Goal: Transaction & Acquisition: Purchase product/service

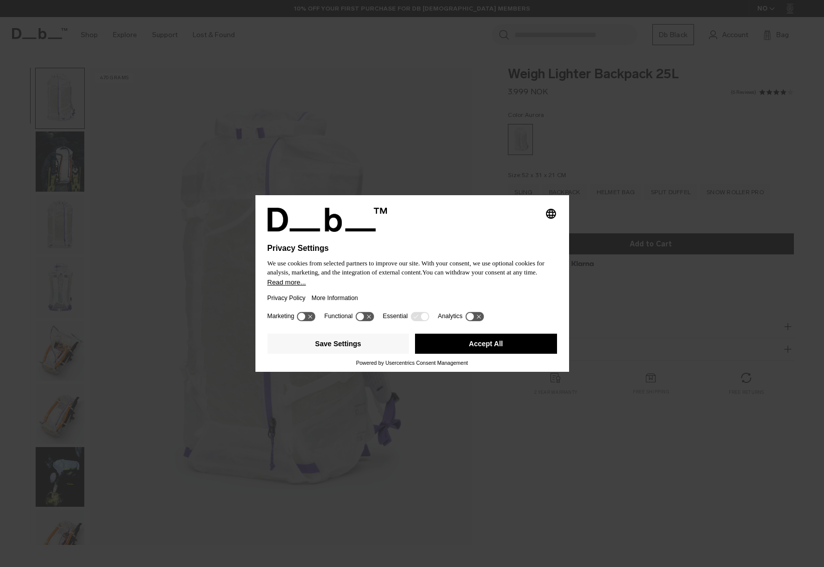
click at [513, 348] on button "Accept All" at bounding box center [486, 344] width 142 height 20
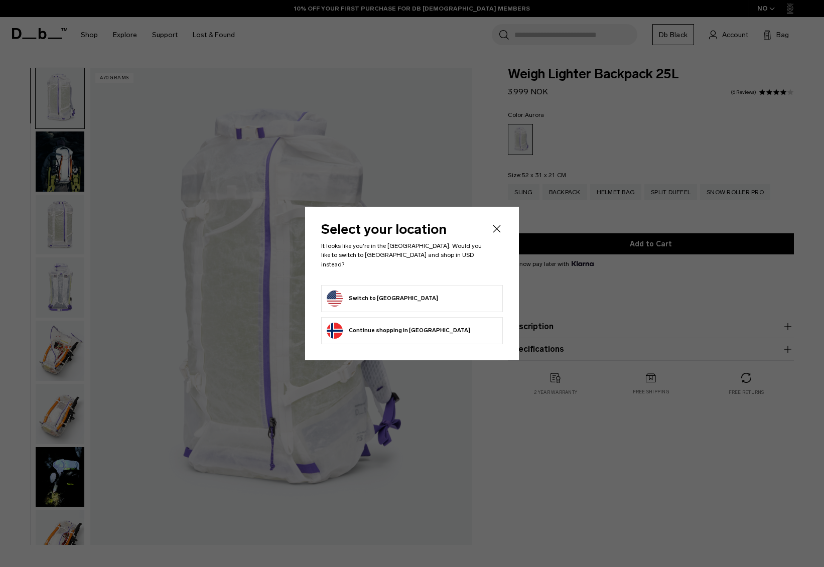
click at [394, 291] on button "Switch to United States" at bounding box center [382, 299] width 111 height 16
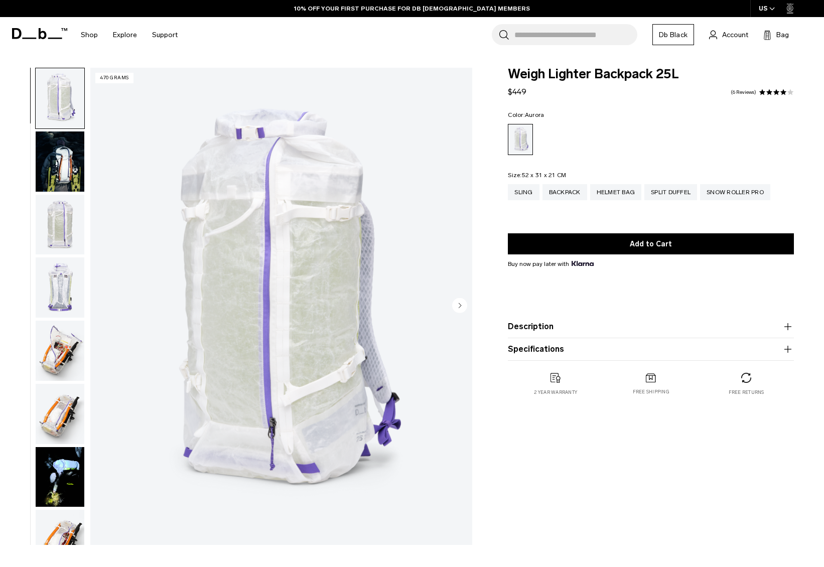
click at [51, 143] on img "button" at bounding box center [60, 161] width 49 height 60
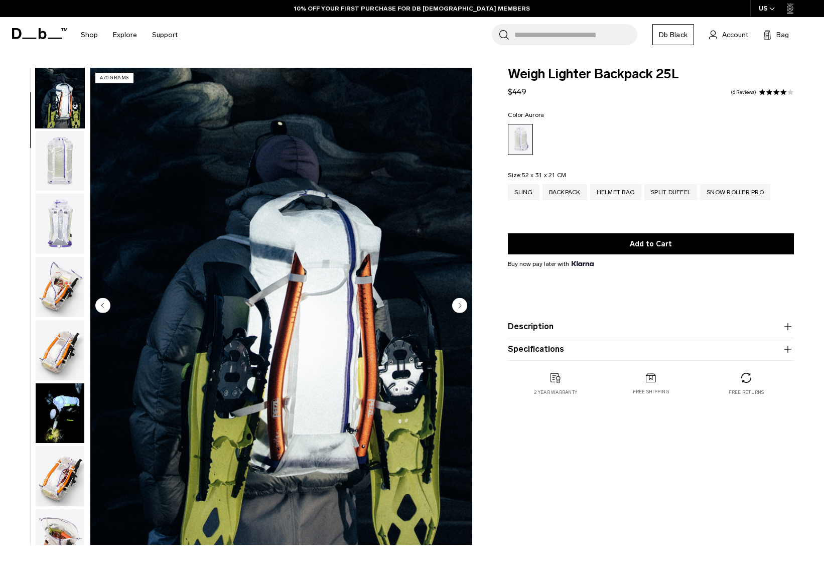
click at [67, 181] on img "button" at bounding box center [60, 161] width 49 height 60
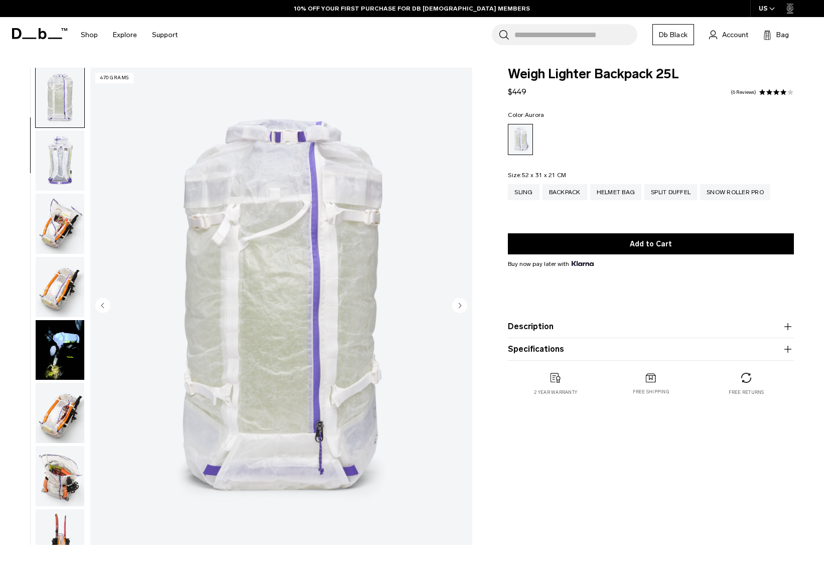
click at [67, 181] on img "button" at bounding box center [60, 160] width 49 height 60
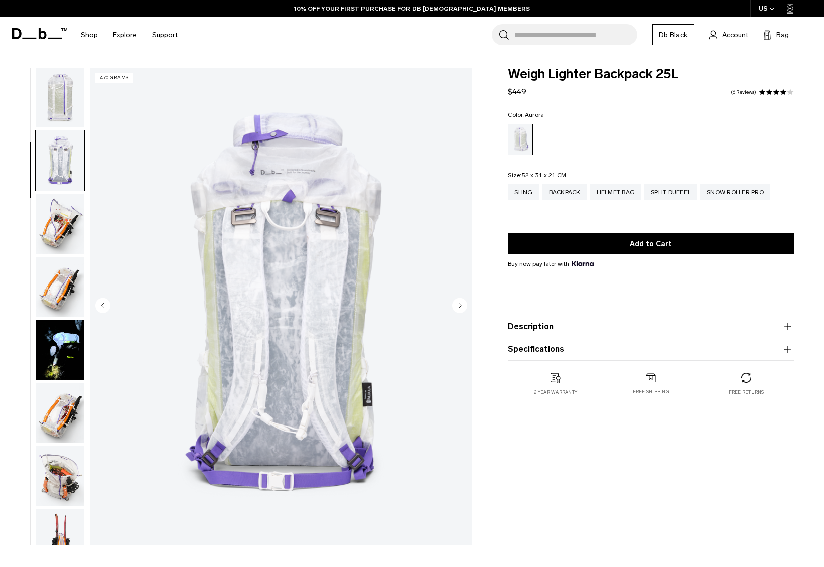
scroll to position [191, 0]
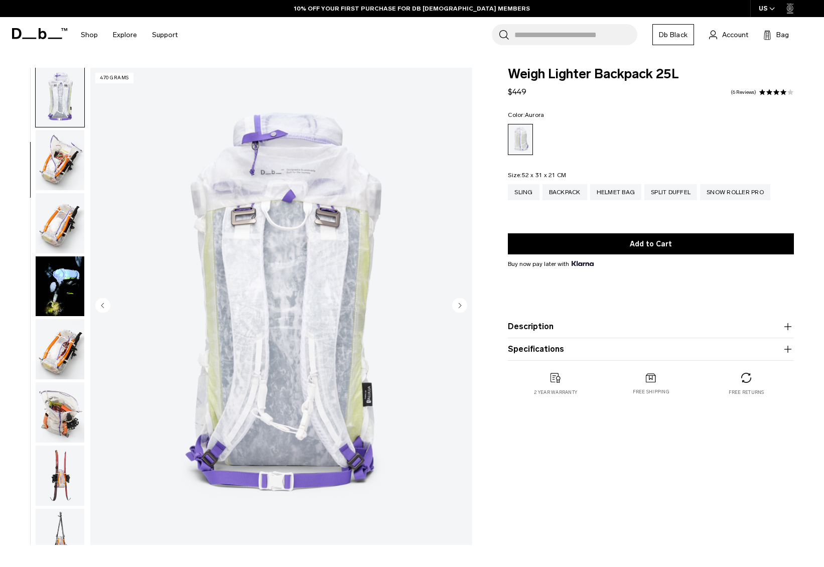
click at [67, 183] on img "button" at bounding box center [60, 160] width 49 height 60
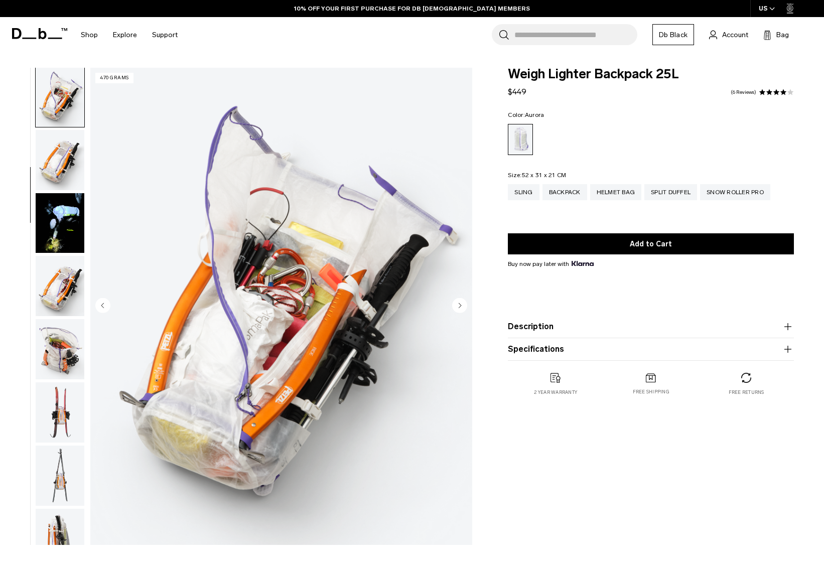
scroll to position [254, 0]
click at [67, 183] on img "button" at bounding box center [60, 159] width 49 height 60
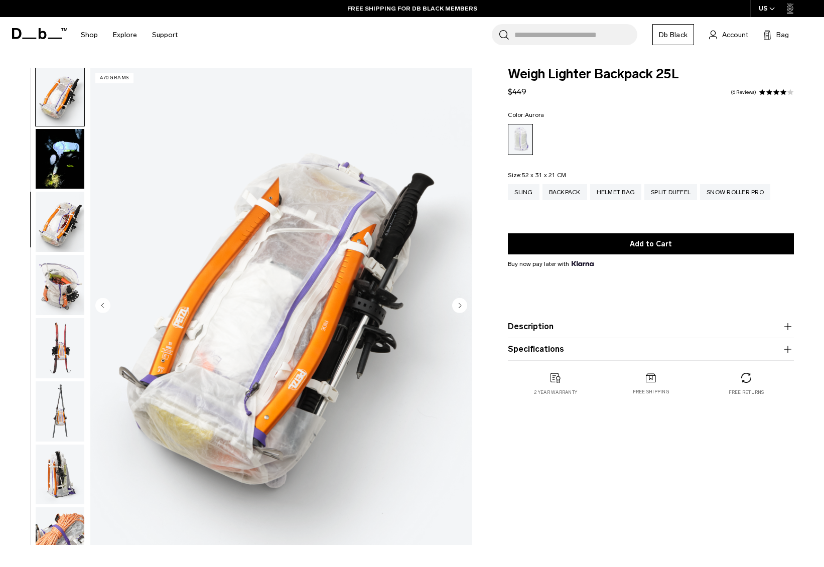
click at [67, 183] on img "button" at bounding box center [60, 159] width 49 height 60
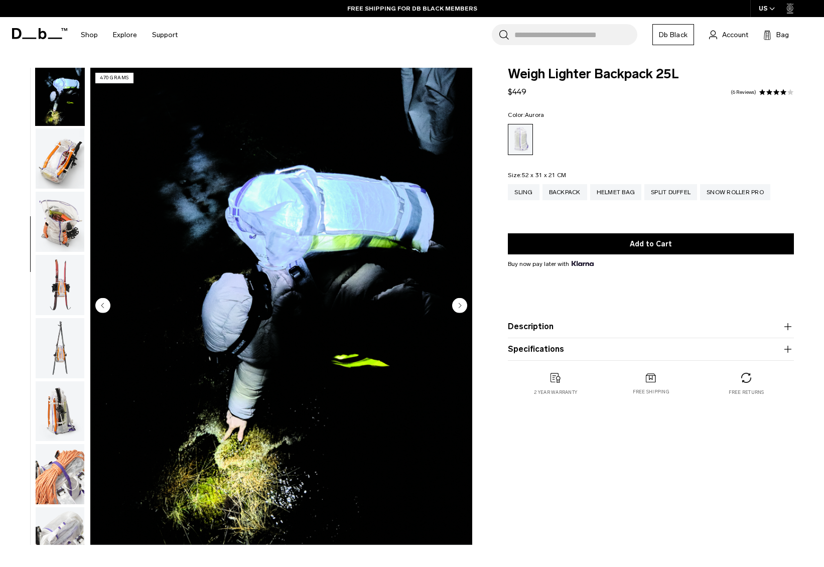
click at [67, 183] on img "button" at bounding box center [60, 158] width 49 height 60
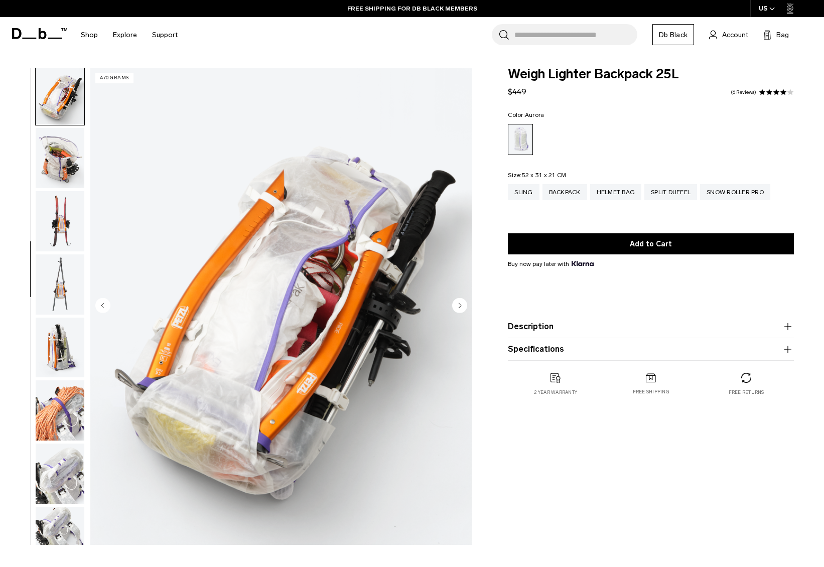
click at [67, 183] on img "button" at bounding box center [60, 158] width 49 height 60
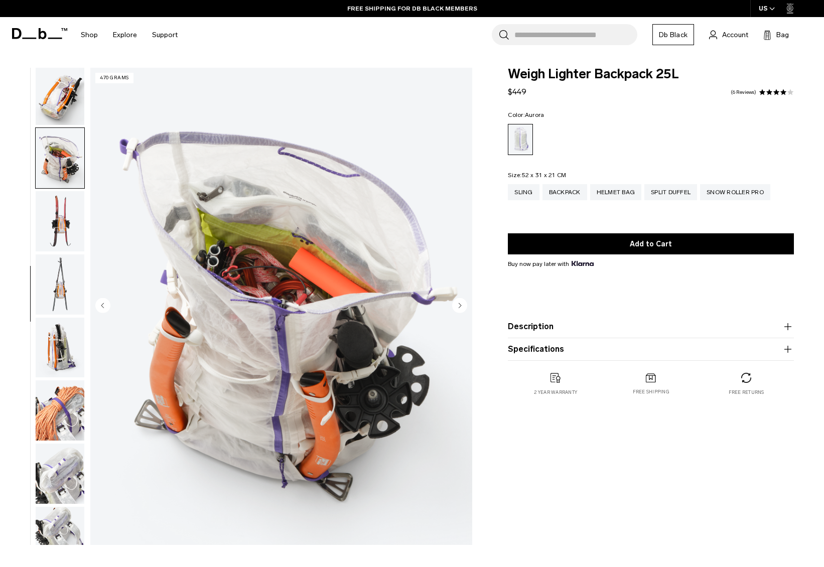
scroll to position [509, 0]
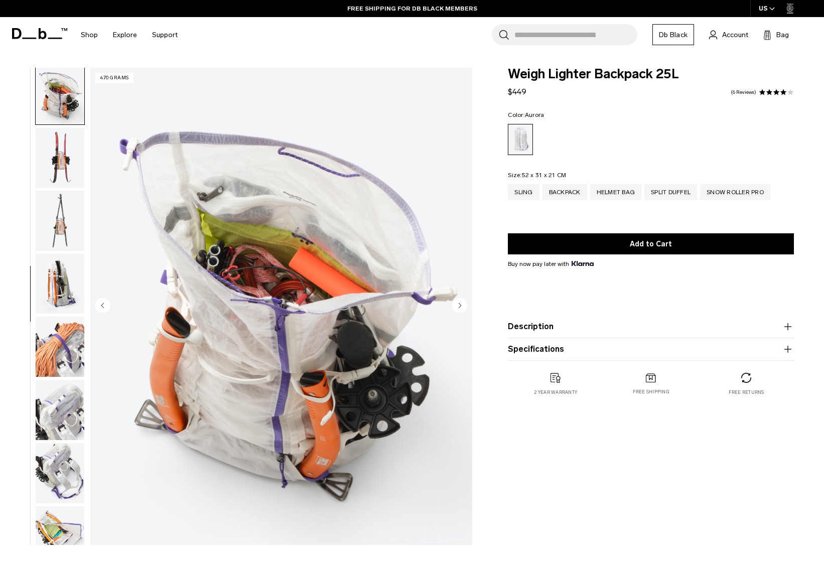
click at [67, 183] on img "button" at bounding box center [60, 157] width 49 height 60
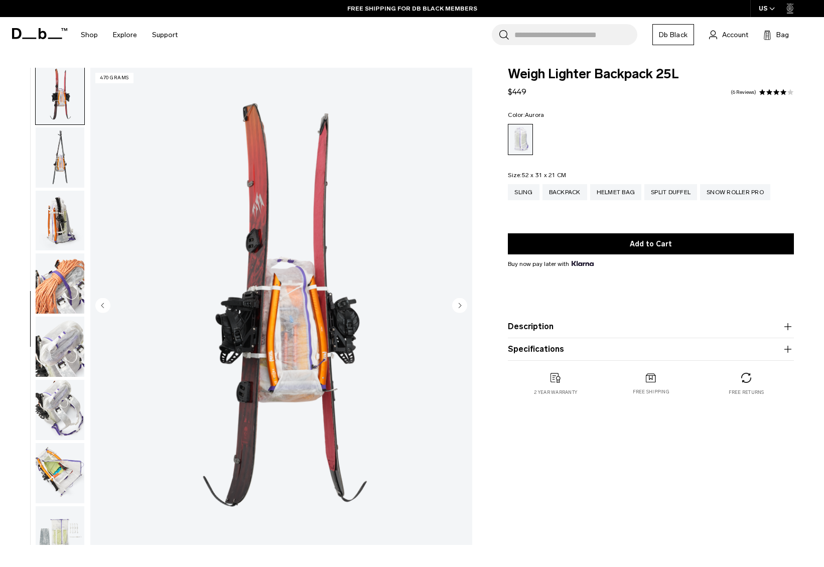
click at [67, 183] on img "button" at bounding box center [60, 157] width 49 height 60
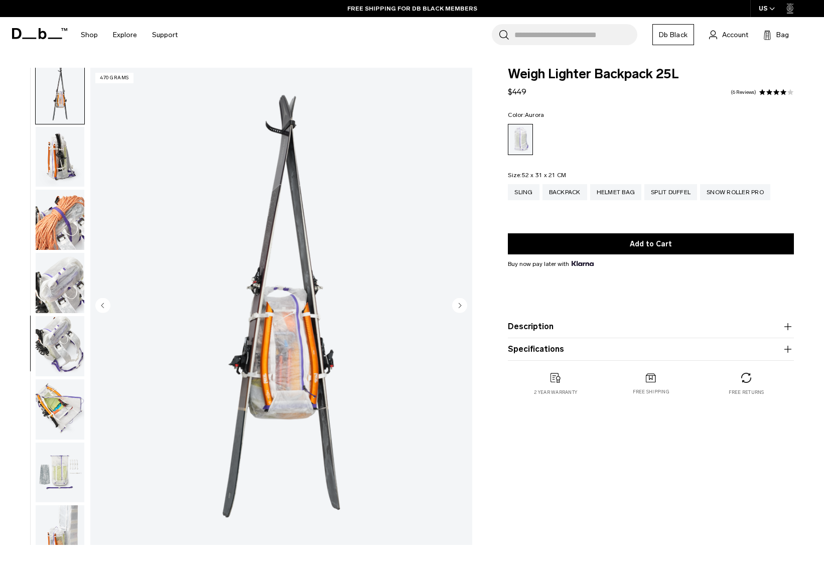
click at [67, 183] on img "button" at bounding box center [60, 157] width 49 height 60
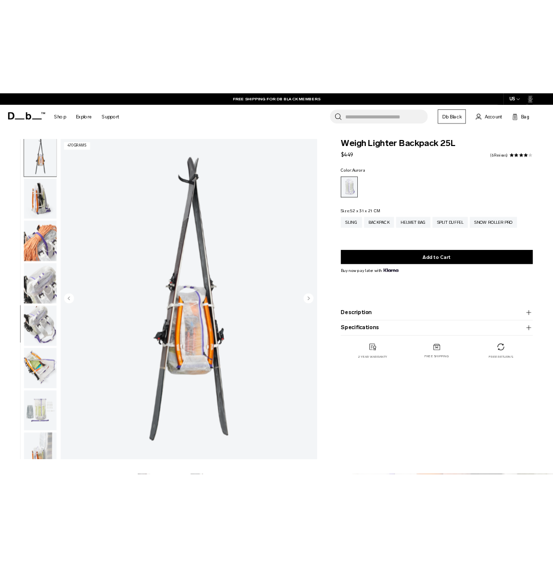
scroll to position [665, 0]
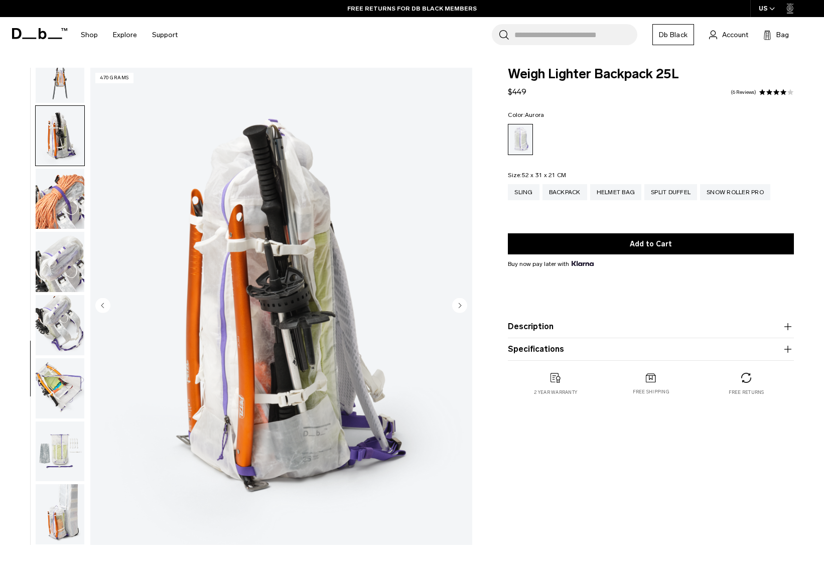
click at [67, 183] on img "button" at bounding box center [60, 199] width 49 height 60
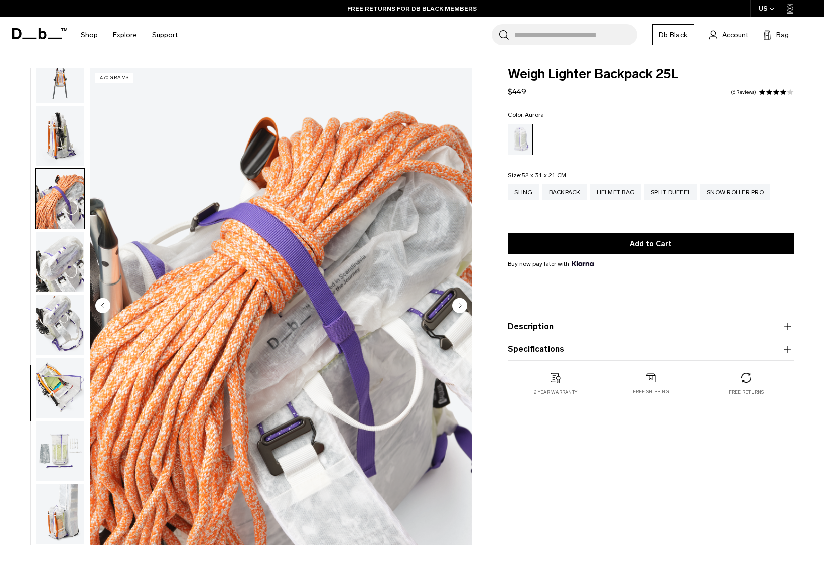
click at [67, 183] on img "button" at bounding box center [60, 199] width 49 height 60
click at [71, 223] on img "button" at bounding box center [60, 199] width 49 height 60
click at [70, 246] on img "button" at bounding box center [60, 262] width 49 height 60
